Goal: Information Seeking & Learning: Learn about a topic

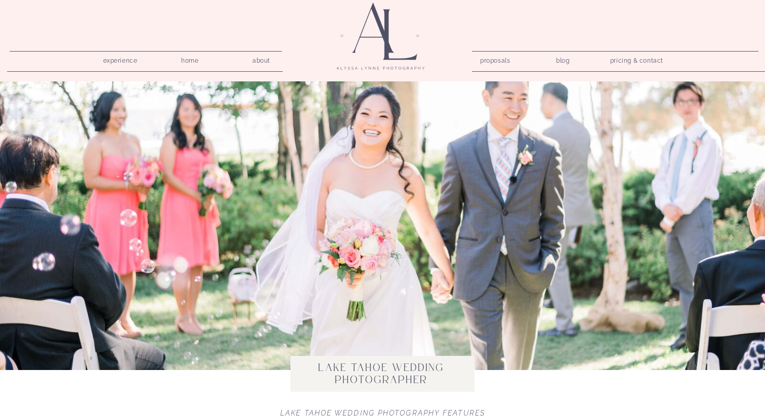
click at [618, 61] on nav "pricing & contact" at bounding box center [636, 61] width 61 height 14
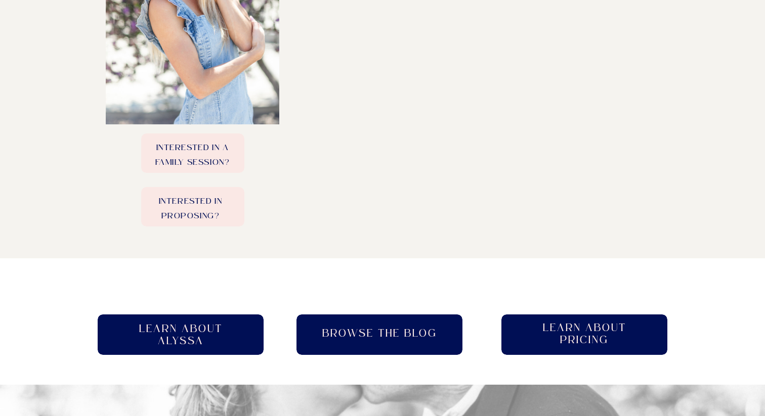
scroll to position [485, 0]
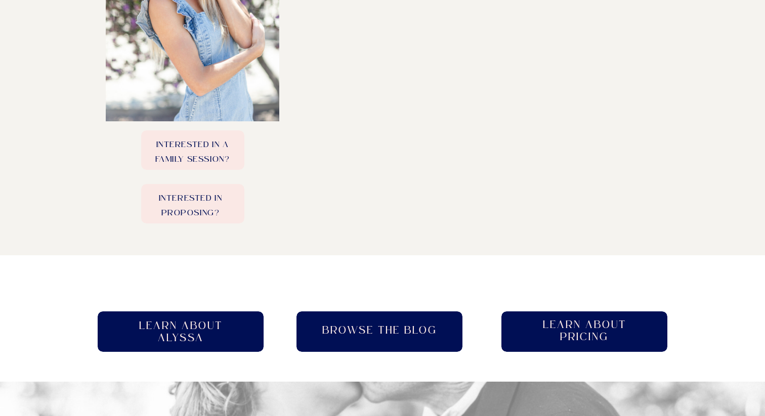
click at [572, 320] on h2 "Learn About pricing" at bounding box center [584, 332] width 102 height 26
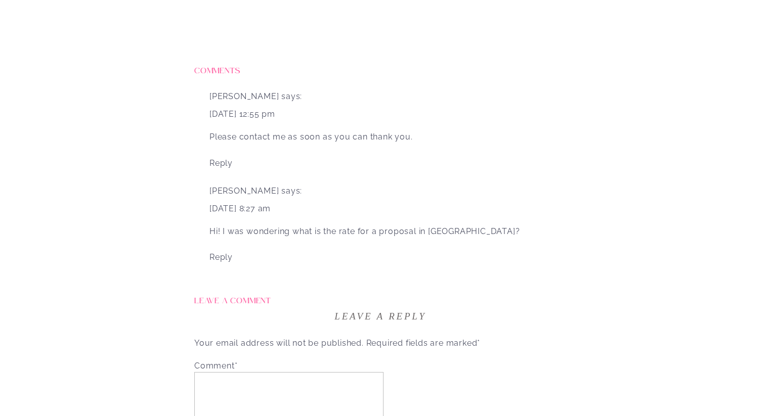
scroll to position [2532, 0]
